Goal: Task Accomplishment & Management: Manage account settings

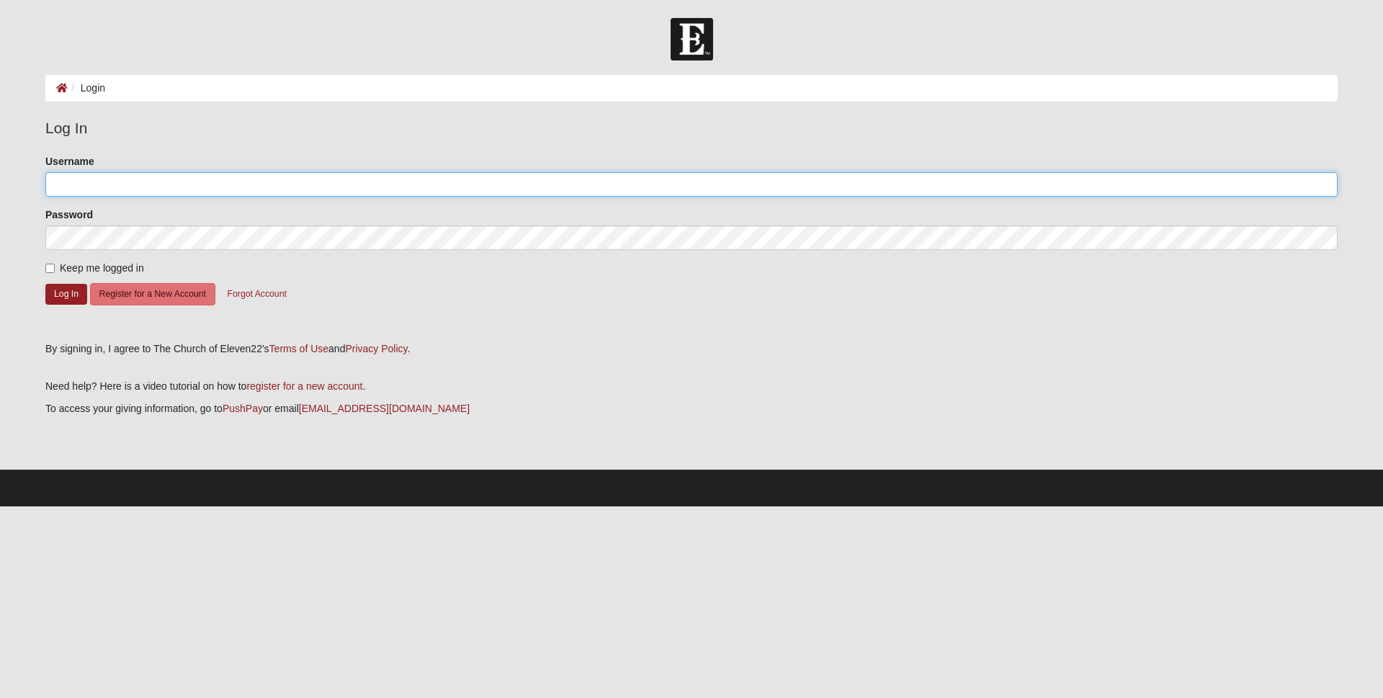
click at [98, 182] on input "Username" at bounding box center [691, 184] width 1292 height 24
type input "Brother [PERSON_NAME]"
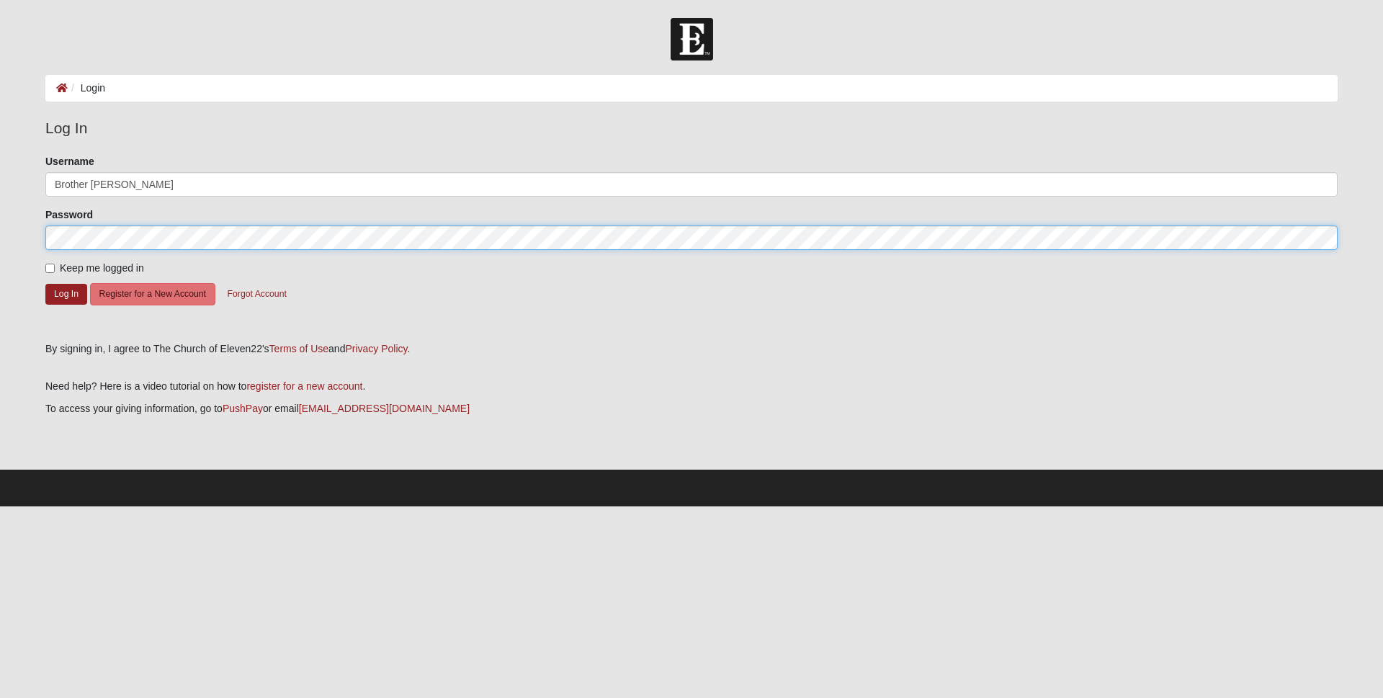
click at [45, 284] on button "Log In" at bounding box center [66, 294] width 42 height 21
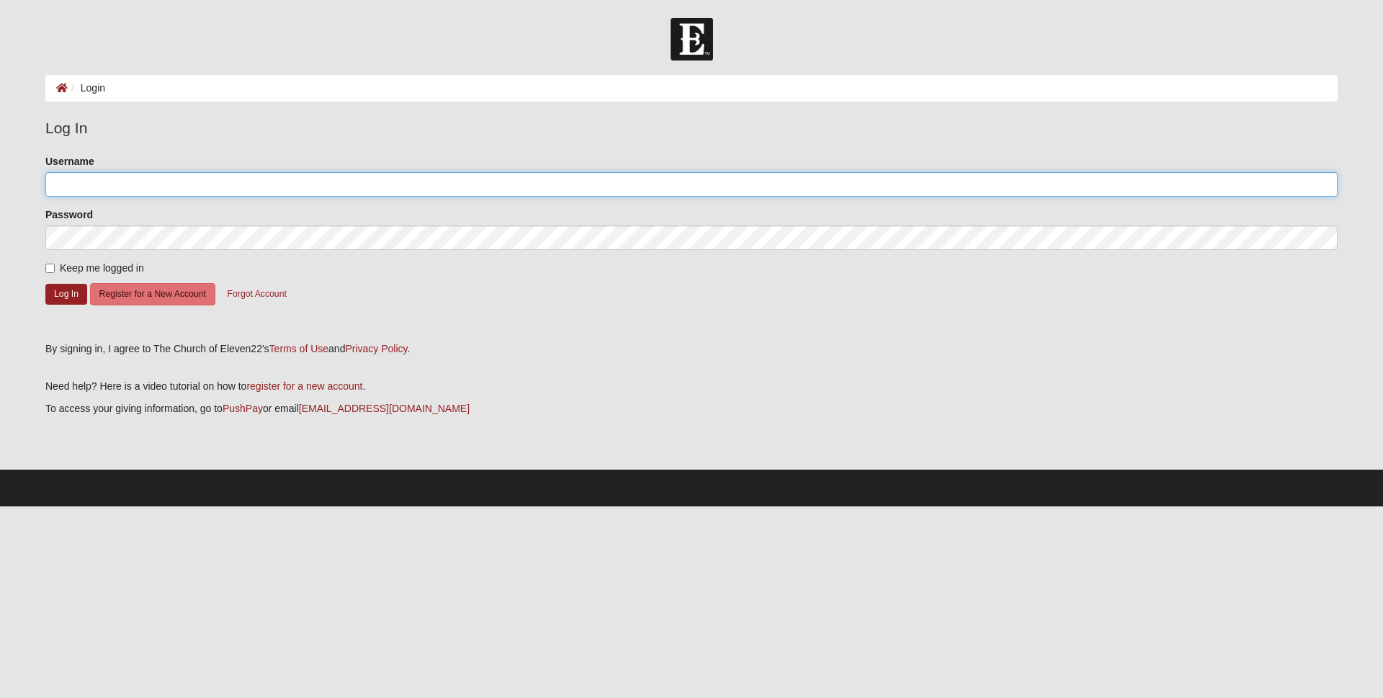
click at [85, 185] on input "Username" at bounding box center [691, 184] width 1292 height 24
type input "r"
type input "Brother [PERSON_NAME]"
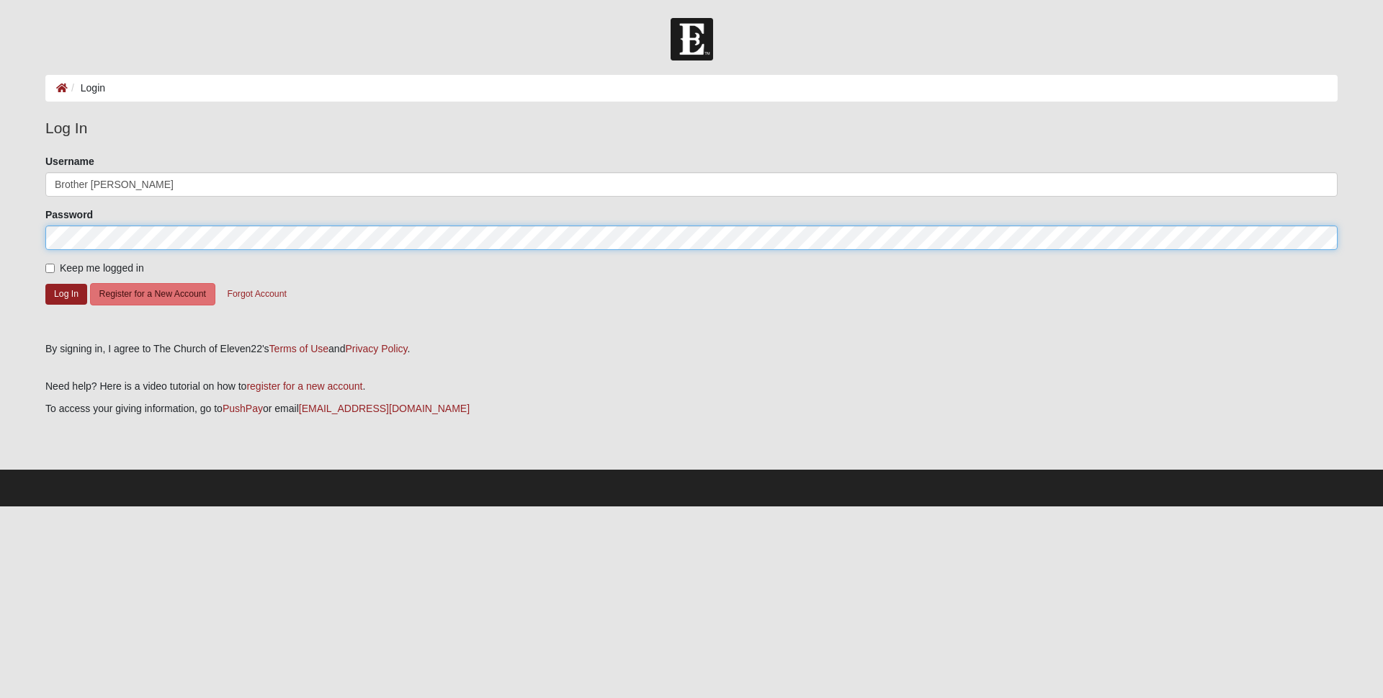
click at [45, 284] on button "Log In" at bounding box center [66, 294] width 42 height 21
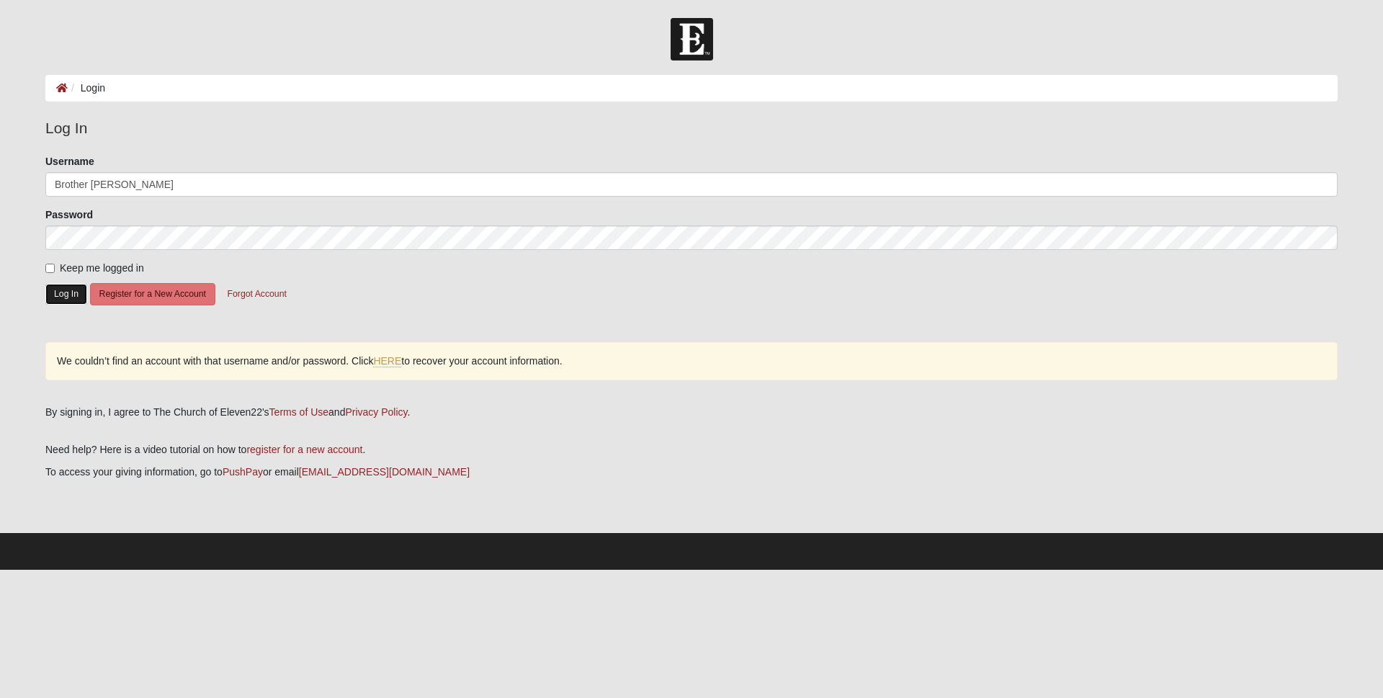
click at [74, 293] on button "Log In" at bounding box center [66, 294] width 42 height 21
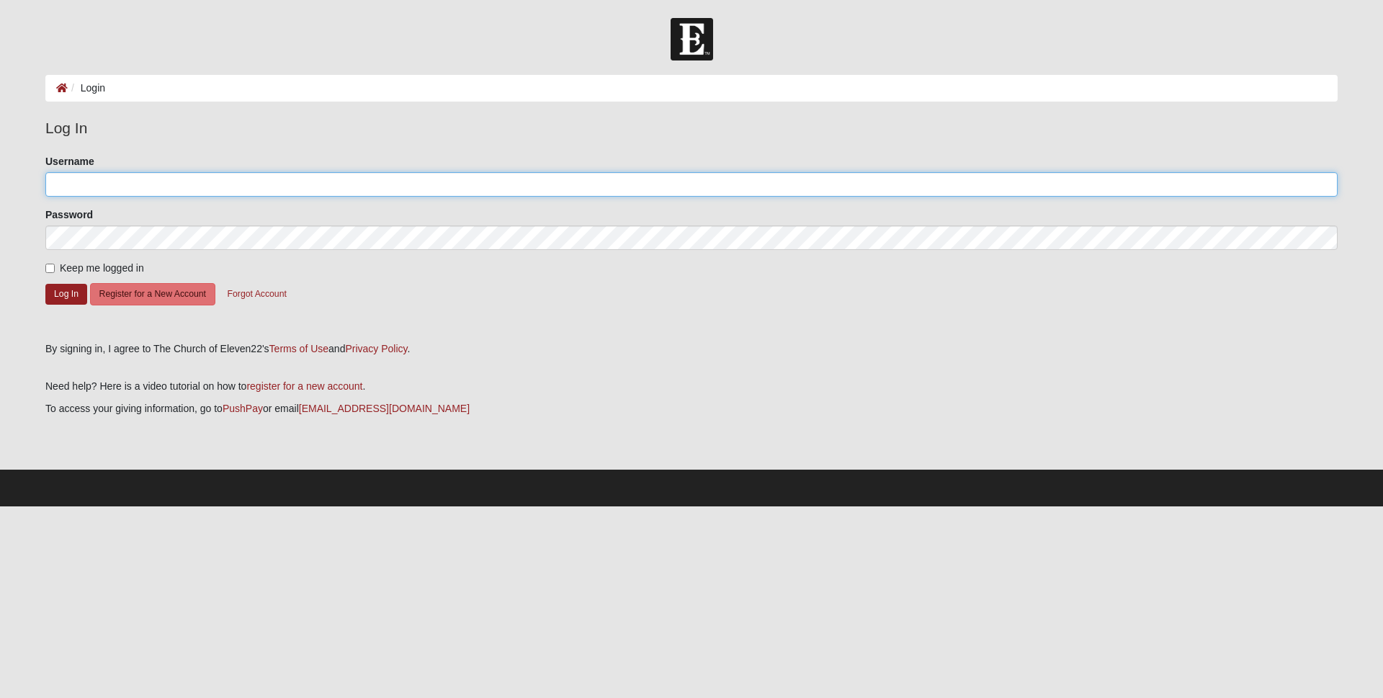
click at [88, 182] on input "Username" at bounding box center [691, 184] width 1292 height 24
type input "riverofh2o@yahoo.com"
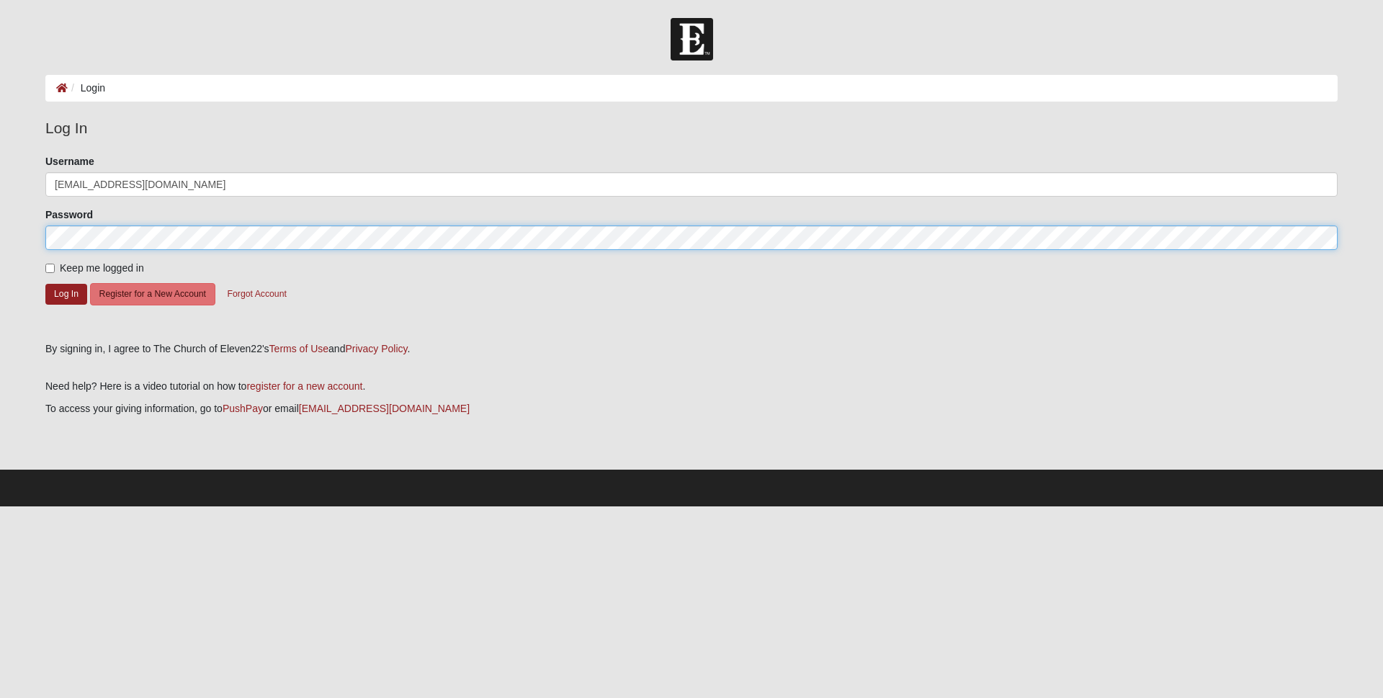
click at [45, 284] on button "Log In" at bounding box center [66, 294] width 42 height 21
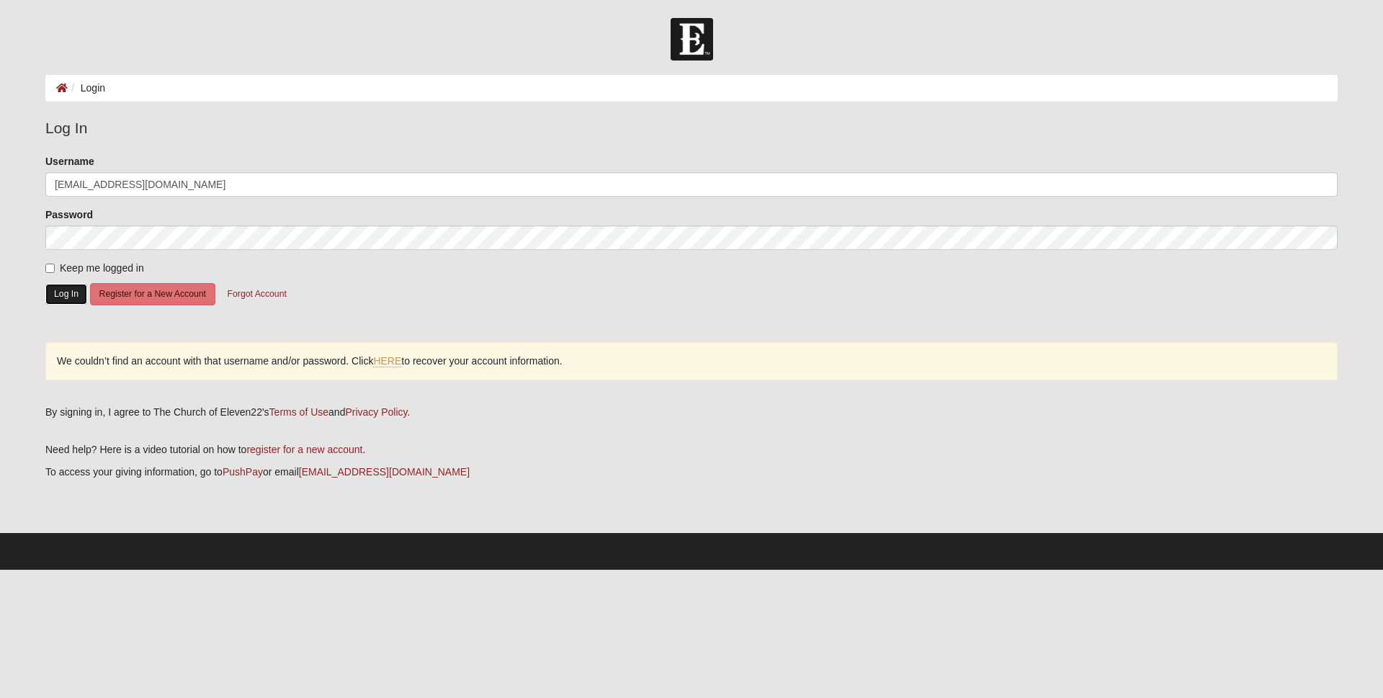
click at [70, 292] on button "Log In" at bounding box center [66, 294] width 42 height 21
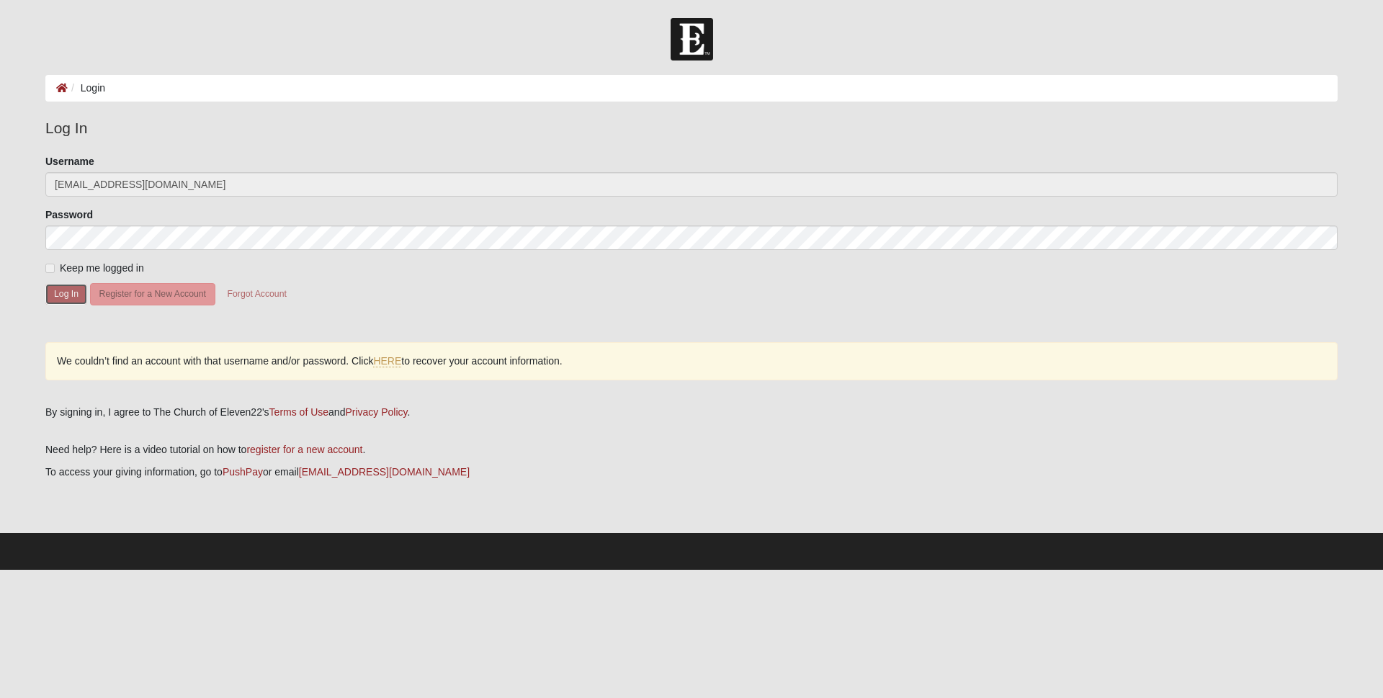
click at [70, 292] on button "Log In" at bounding box center [66, 294] width 42 height 21
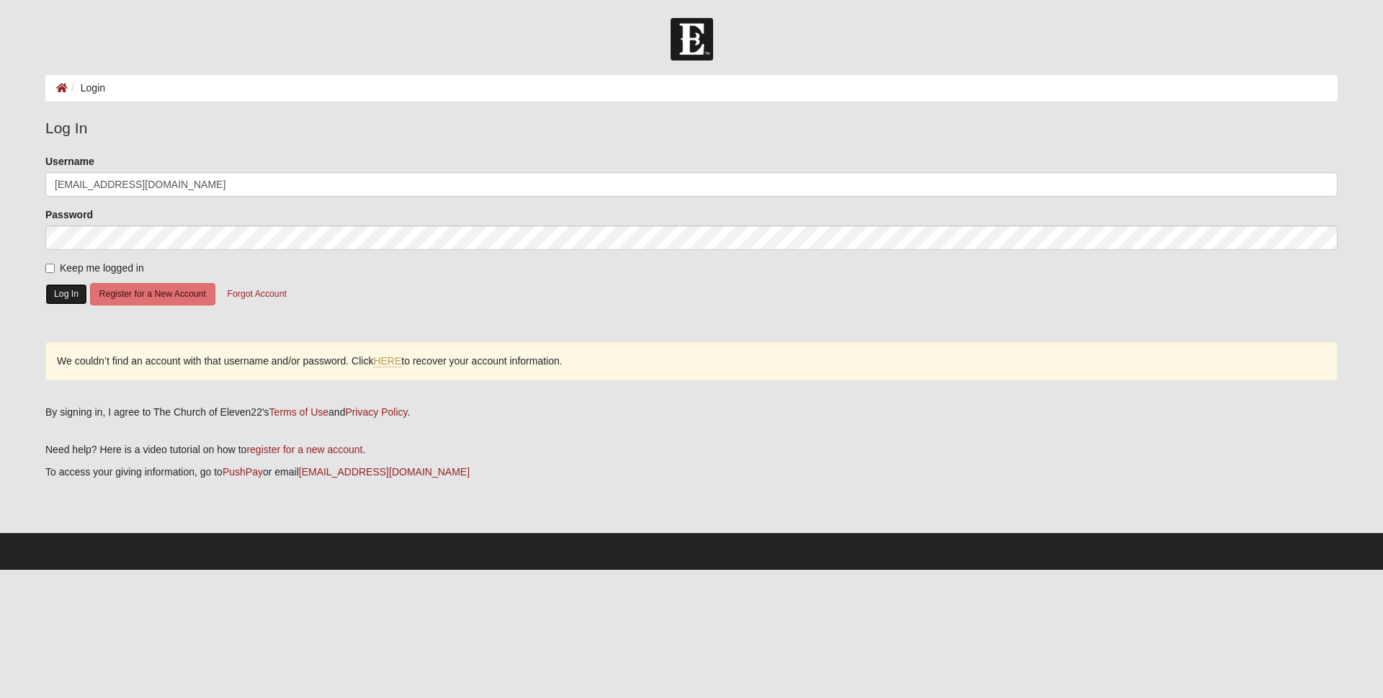
click at [70, 292] on button "Log In" at bounding box center [66, 294] width 42 height 21
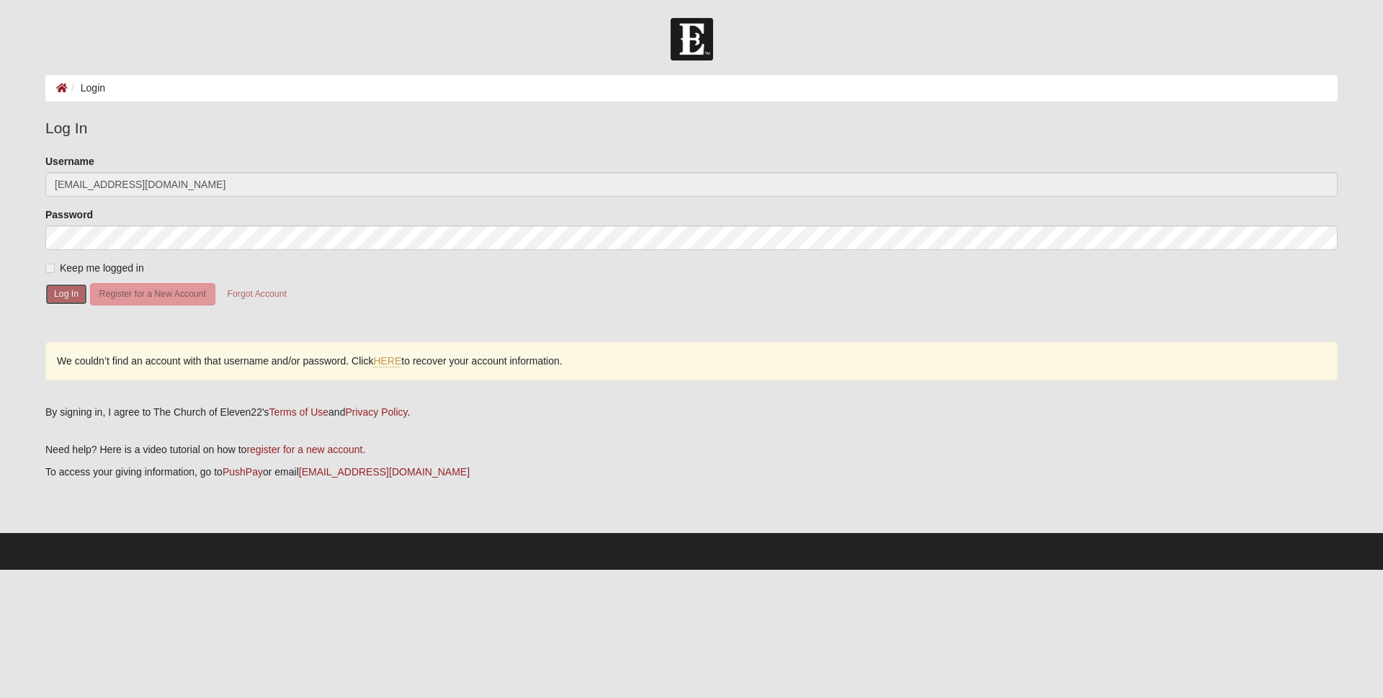
click at [70, 292] on button "Log In" at bounding box center [66, 294] width 42 height 21
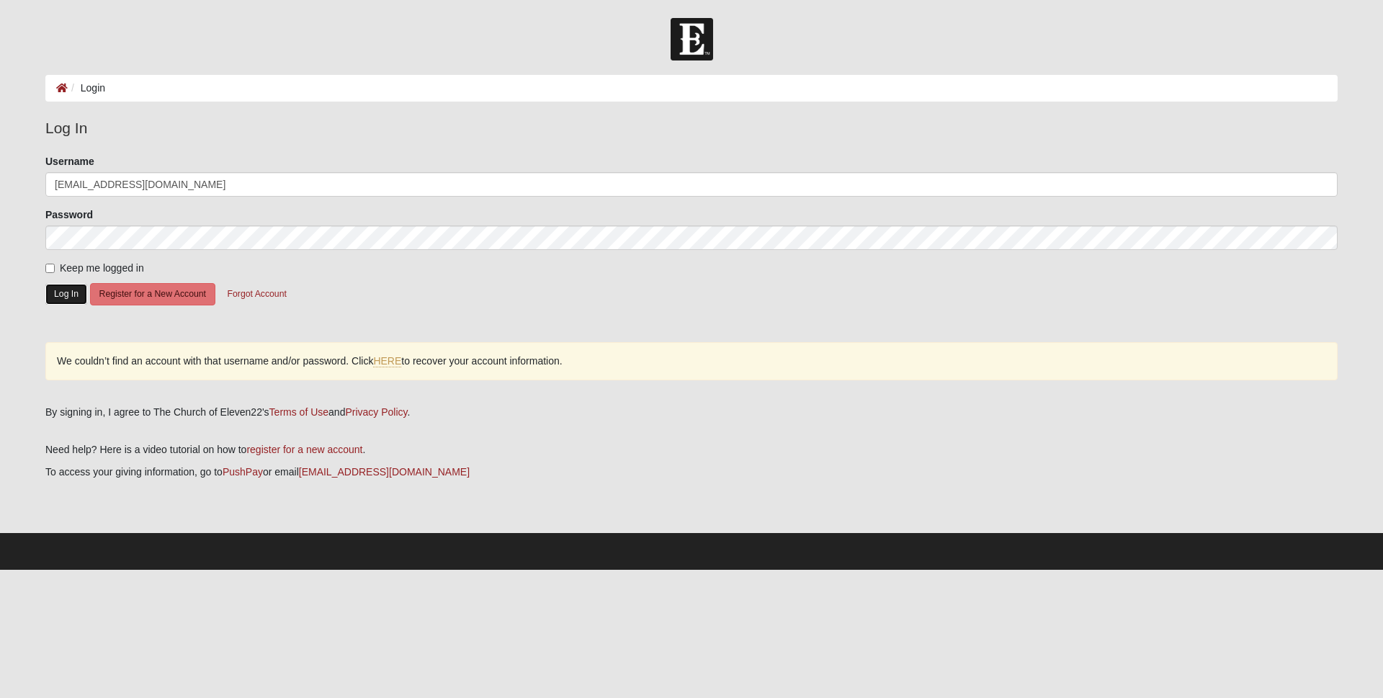
click at [70, 292] on button "Log In" at bounding box center [66, 294] width 42 height 21
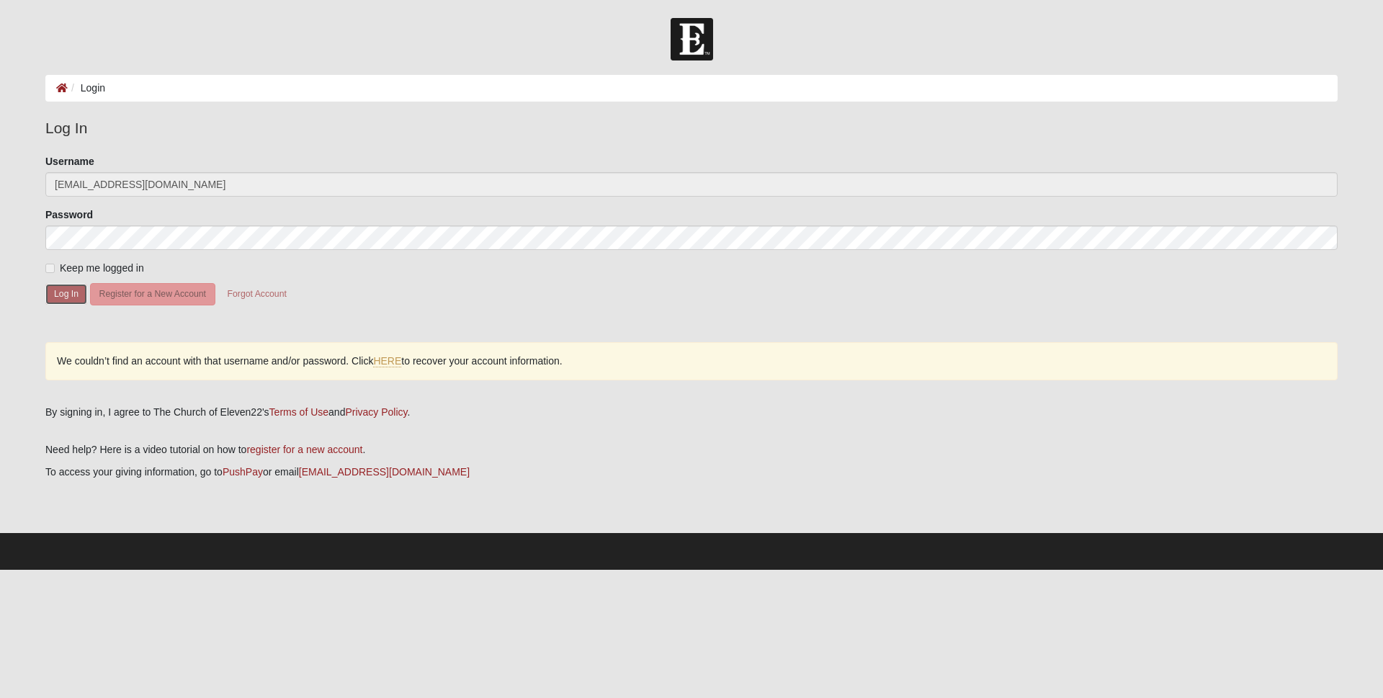
click at [70, 292] on button "Log In" at bounding box center [66, 294] width 42 height 21
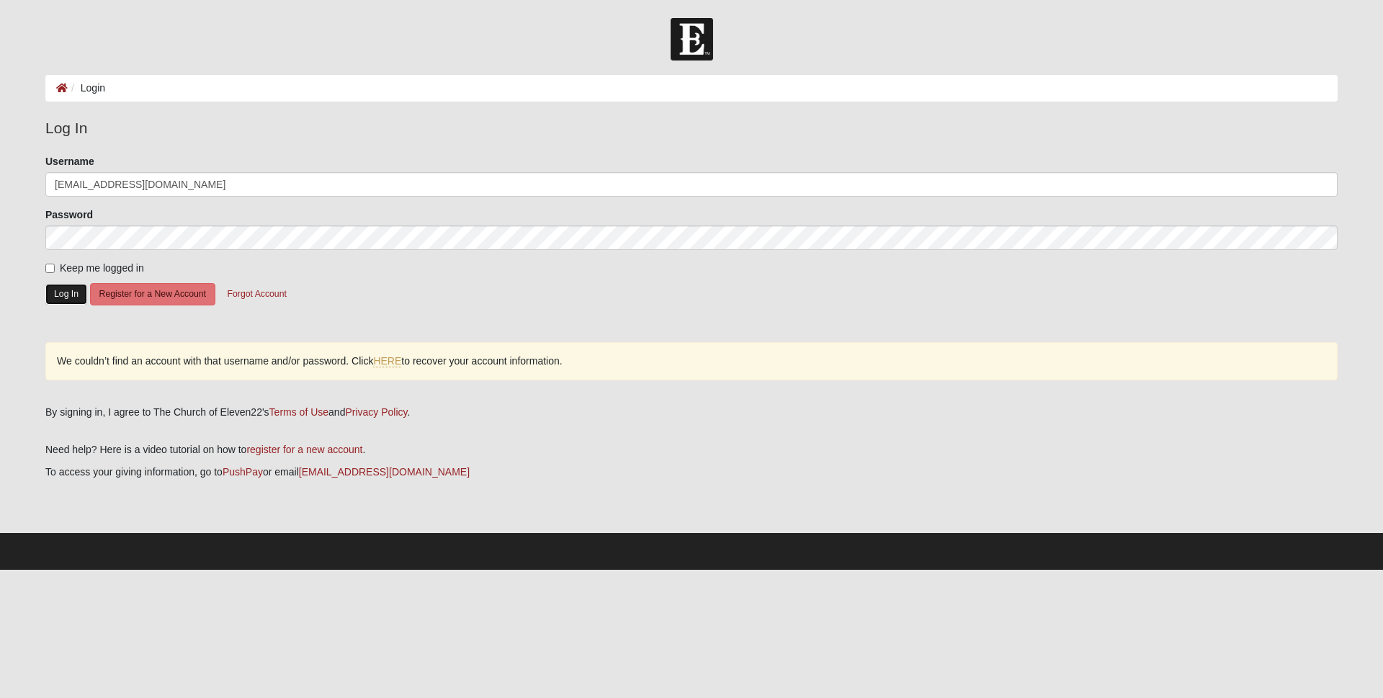
click at [70, 292] on button "Log In" at bounding box center [66, 294] width 42 height 21
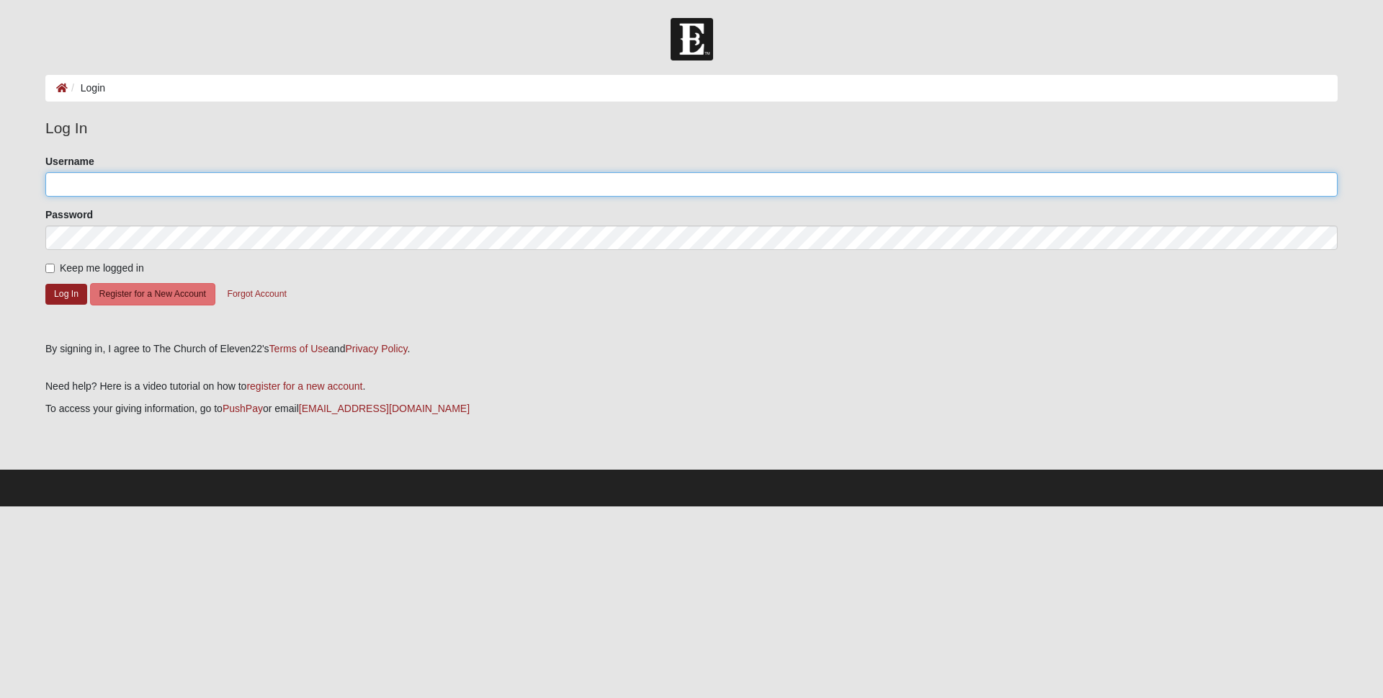
click at [84, 181] on input "Username" at bounding box center [691, 184] width 1292 height 24
type input "BrotherBradford"
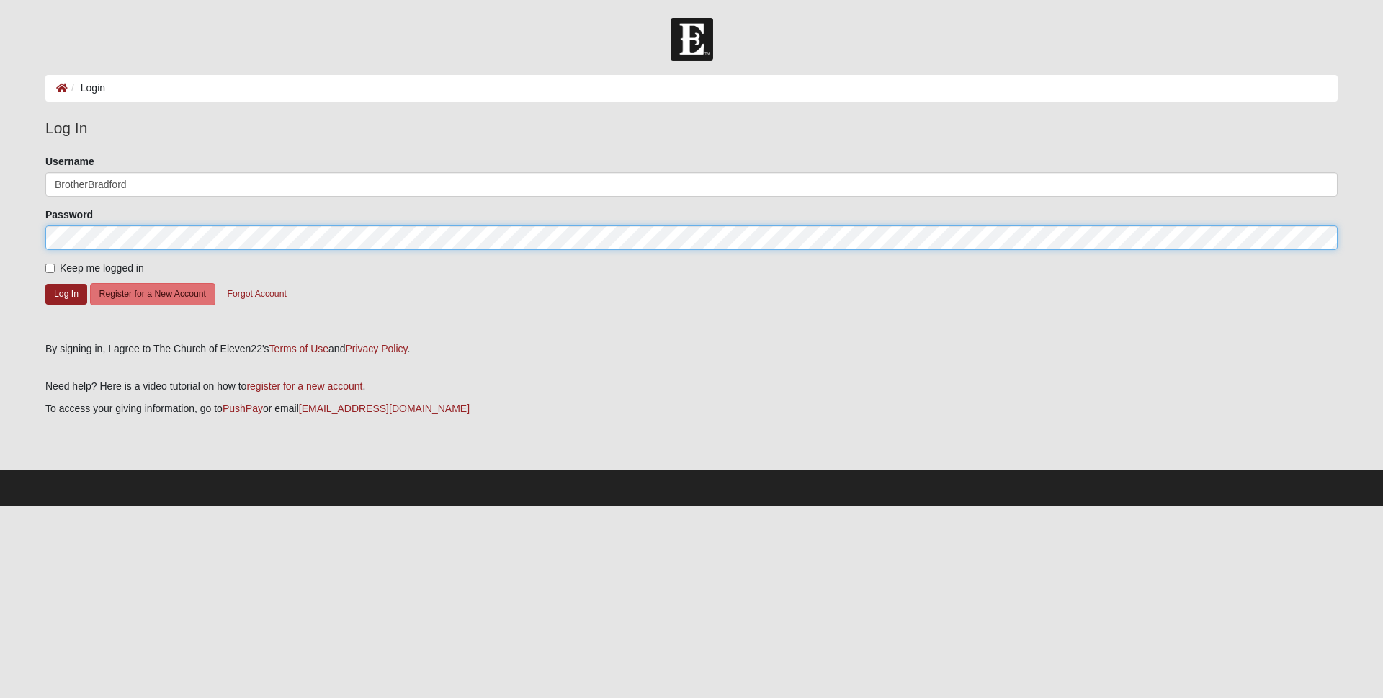
click at [45, 284] on button "Log In" at bounding box center [66, 294] width 42 height 21
